Goal: Task Accomplishment & Management: Complete application form

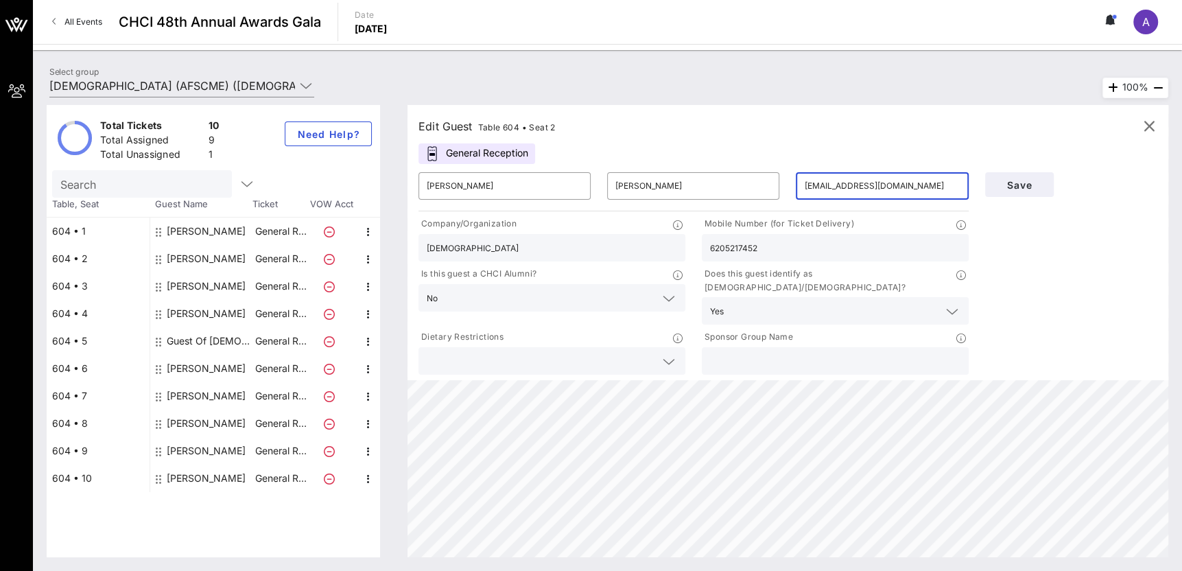
click at [1103, 18] on button at bounding box center [1111, 21] width 29 height 23
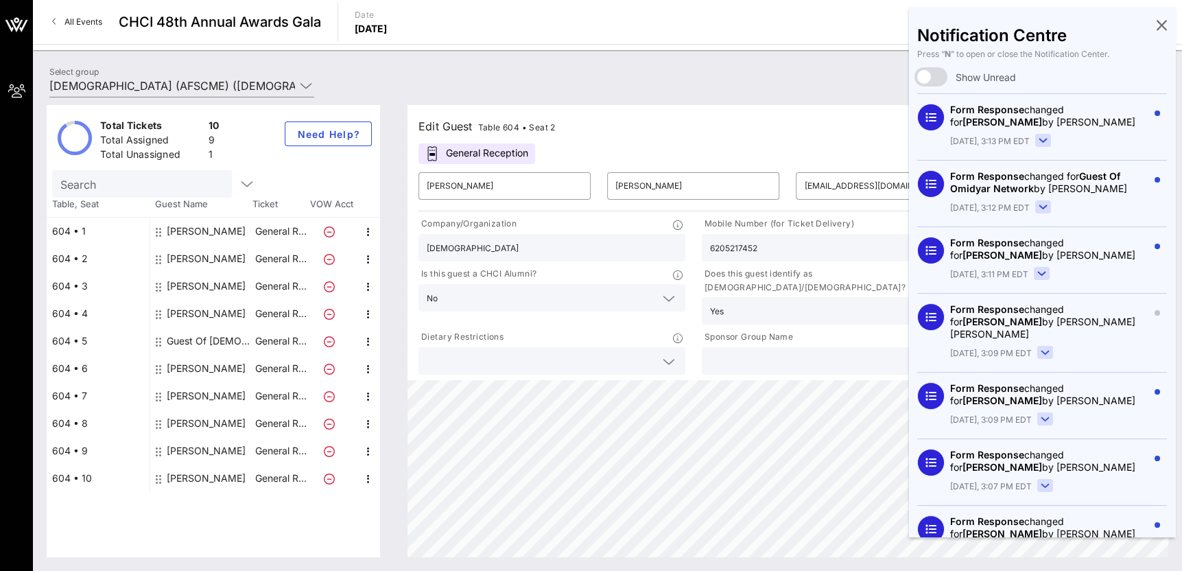
scroll to position [137, 0]
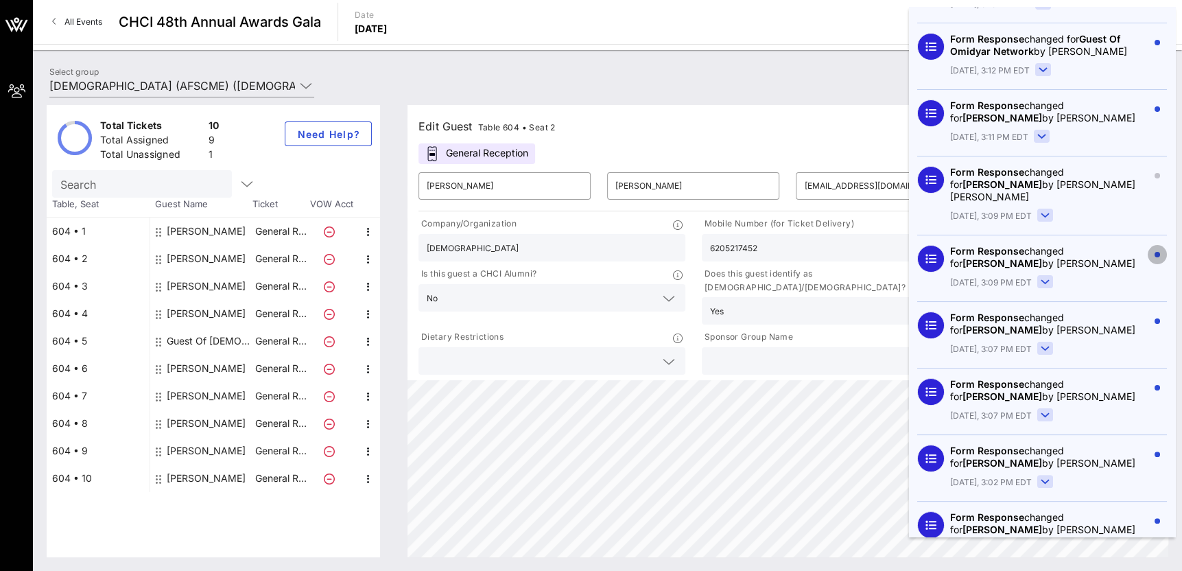
click at [1155, 257] on circle "button" at bounding box center [1157, 254] width 5 height 5
click at [1155, 257] on icon "button" at bounding box center [1157, 254] width 5 height 5
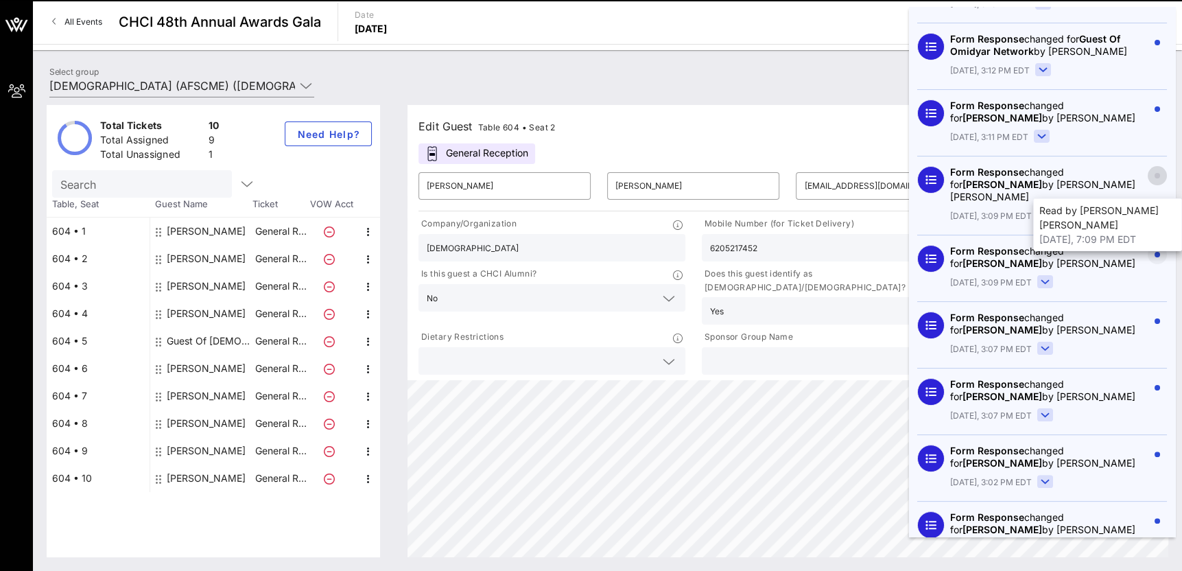
click at [1155, 178] on icon "button" at bounding box center [1157, 175] width 5 height 5
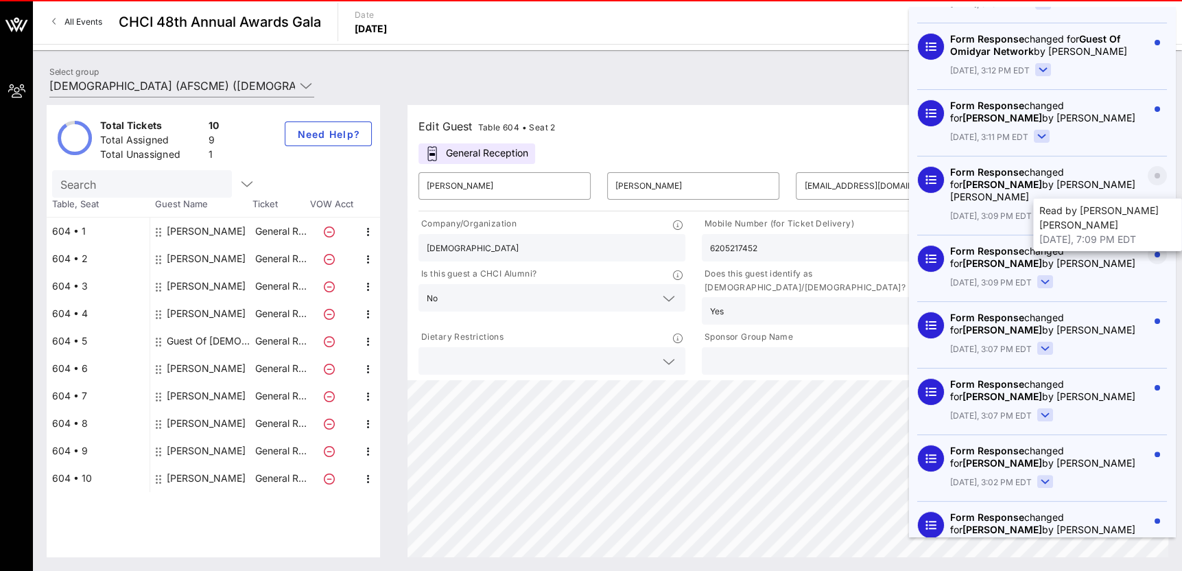
scroll to position [0, 0]
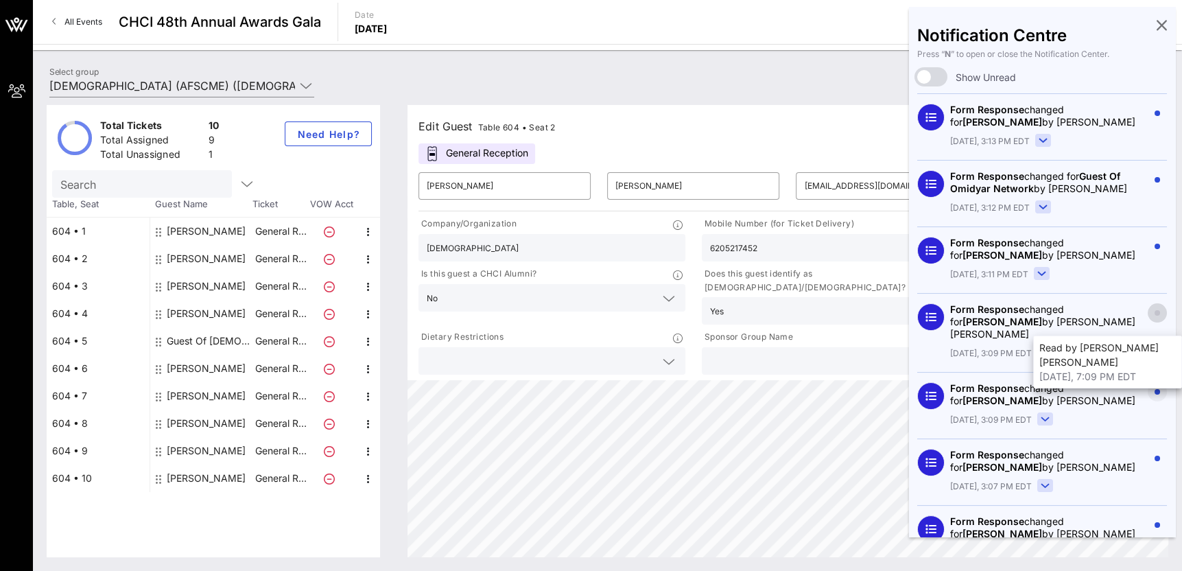
click at [1155, 316] on circle "button" at bounding box center [1157, 312] width 5 height 5
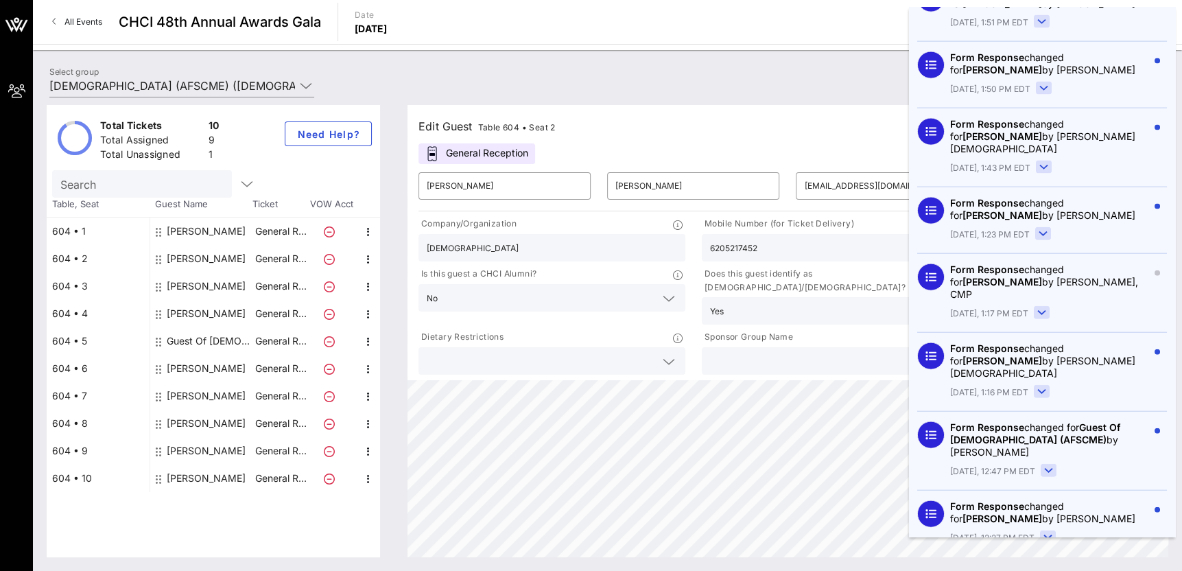
scroll to position [2516, 0]
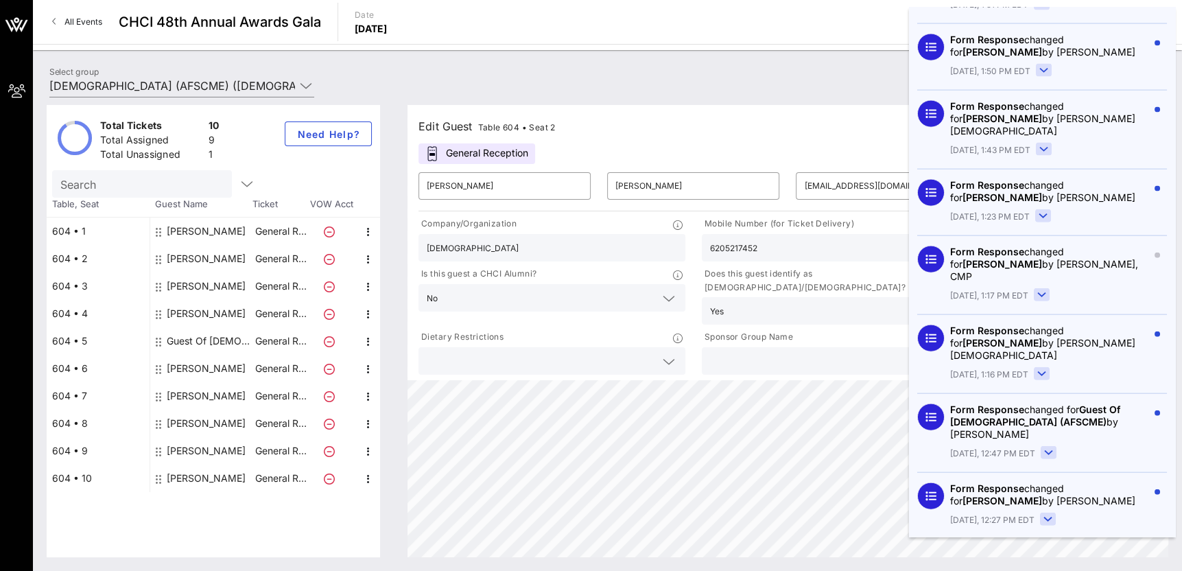
click at [1047, 447] on rect at bounding box center [1049, 453] width 15 height 12
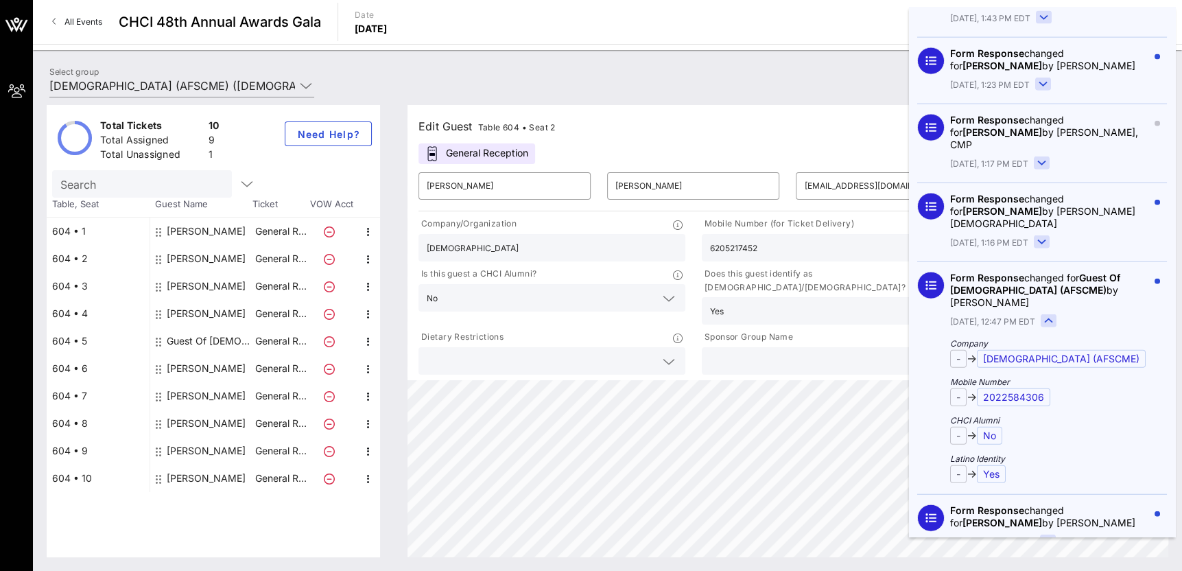
scroll to position [2584, 0]
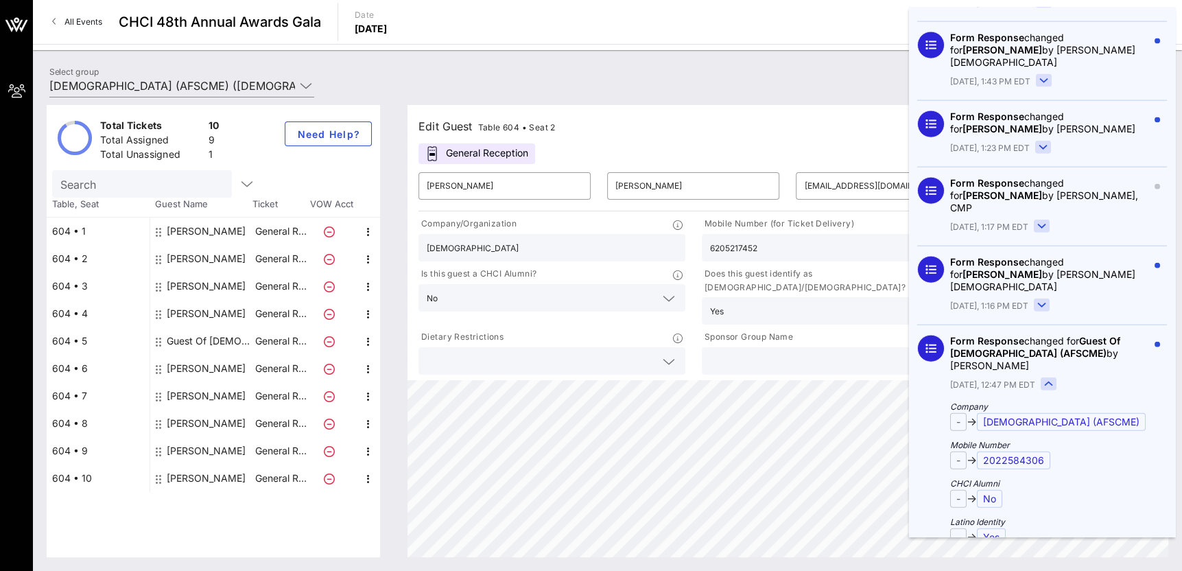
click at [1044, 378] on rect at bounding box center [1049, 384] width 15 height 12
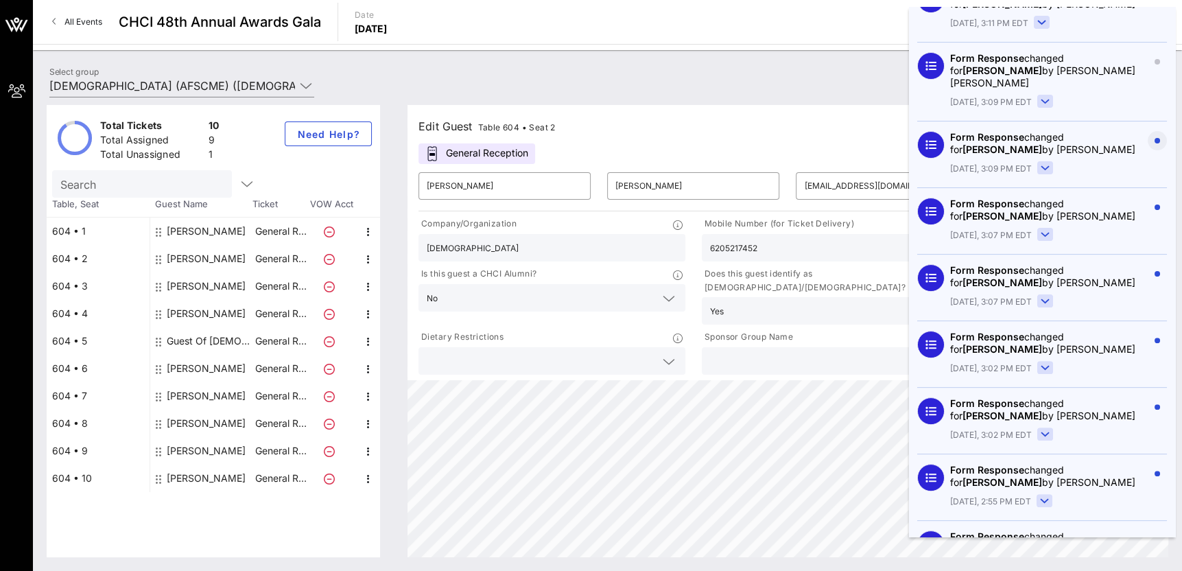
scroll to position [0, 0]
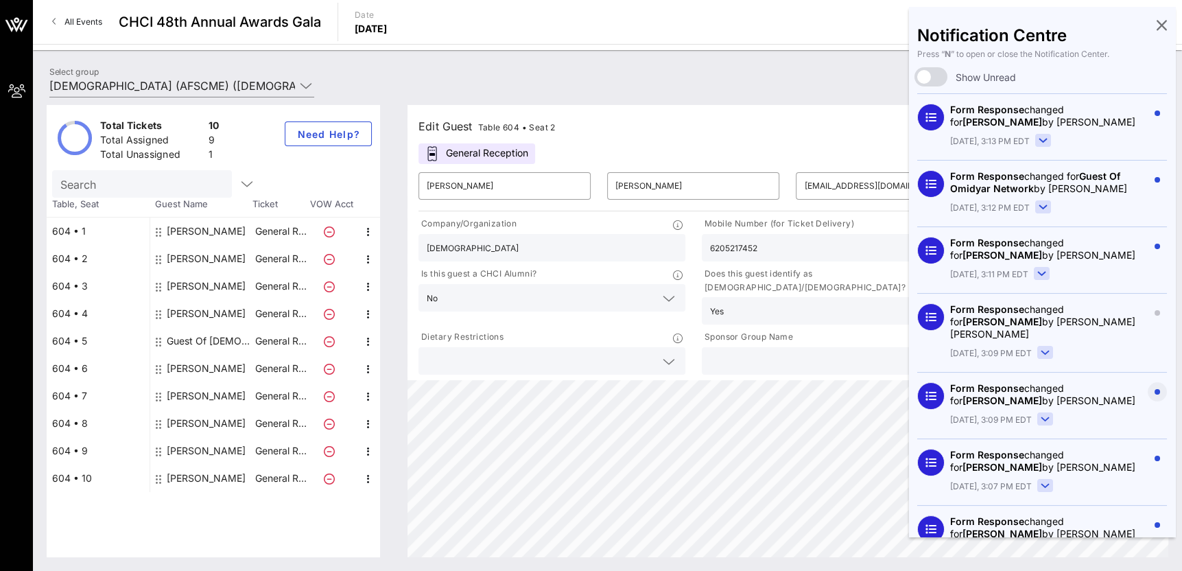
click at [1157, 25] on icon at bounding box center [1162, 24] width 10 height 3
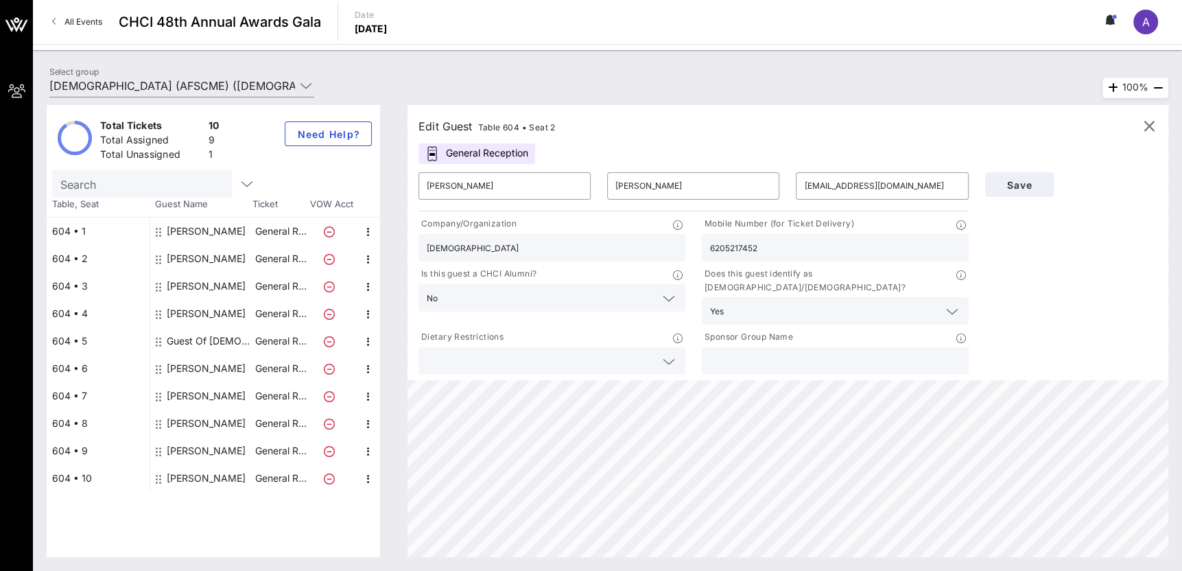
click at [977, 90] on div "Select group [DEMOGRAPHIC_DATA] (AFSCME) ([DEMOGRAPHIC_DATA] (AFSCME)) [[PERSON…" at bounding box center [607, 88] width 1133 height 48
click at [211, 152] on div "1" at bounding box center [214, 156] width 11 height 17
